Goal: Check status: Check status

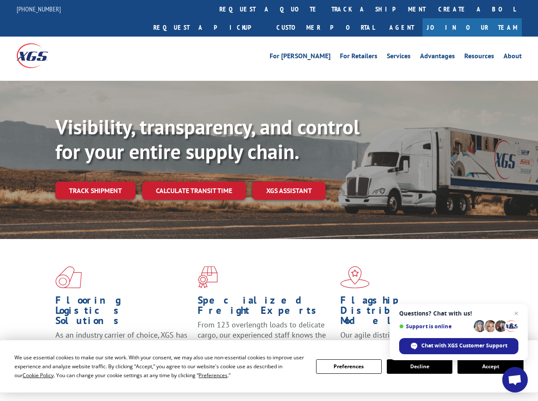
click at [269, 201] on div "Visibility, transparency, and control for your entire supply chain. Track shipm…" at bounding box center [296, 174] width 482 height 119
click at [30, 375] on span "Cookie Policy" at bounding box center [38, 375] width 31 height 7
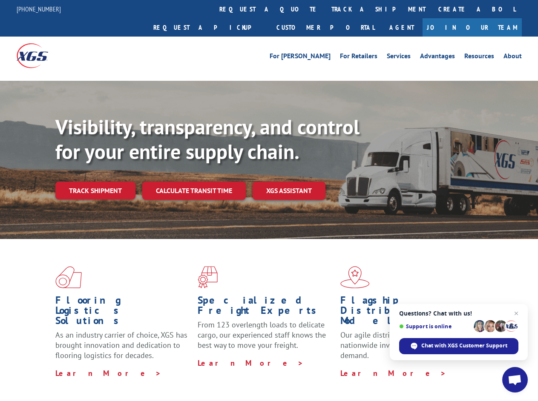
click at [205, 375] on div "Flooring Logistics Solutions As an industry carrier of choice, XGS has brought …" at bounding box center [269, 324] width 538 height 171
click at [349, 367] on div "Flooring Logistics Solutions As an industry carrier of choice, XGS has brought …" at bounding box center [269, 322] width 538 height 166
click at [419, 367] on div "Flooring Logistics Solutions As an industry carrier of choice, XGS has brought …" at bounding box center [269, 322] width 538 height 166
click at [490, 367] on div "Flooring Logistics Solutions As an industry carrier of choice, XGS has brought …" at bounding box center [269, 322] width 538 height 166
click at [269, 201] on div "Visibility, transparency, and control for your entire supply chain. Track shipm…" at bounding box center [296, 174] width 482 height 119
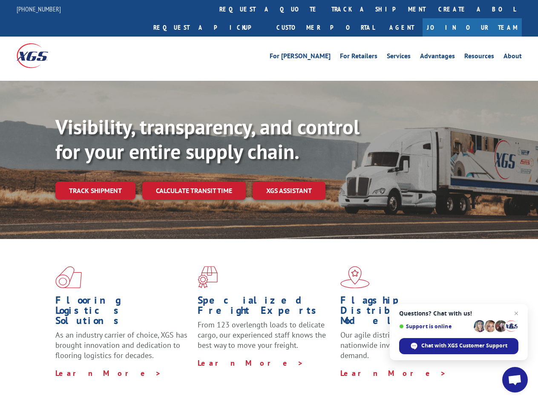
click at [325, 9] on link "track a shipment" at bounding box center [378, 9] width 107 height 18
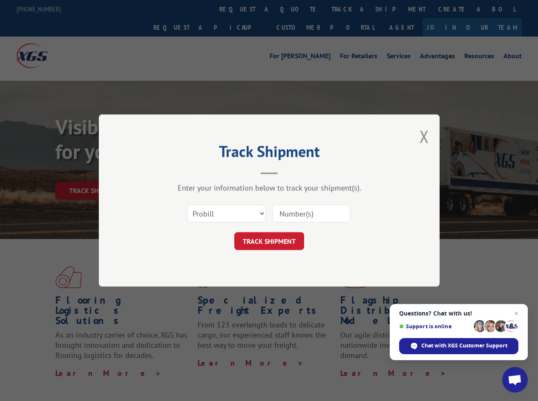
click at [297, 9] on div "Track Shipment Enter your information below to track your shipment(s). Select c…" at bounding box center [269, 200] width 538 height 401
click at [350, 9] on div "Track Shipment Enter your information below to track your shipment(s). Select c…" at bounding box center [269, 200] width 538 height 401
